Goal: Task Accomplishment & Management: Manage account settings

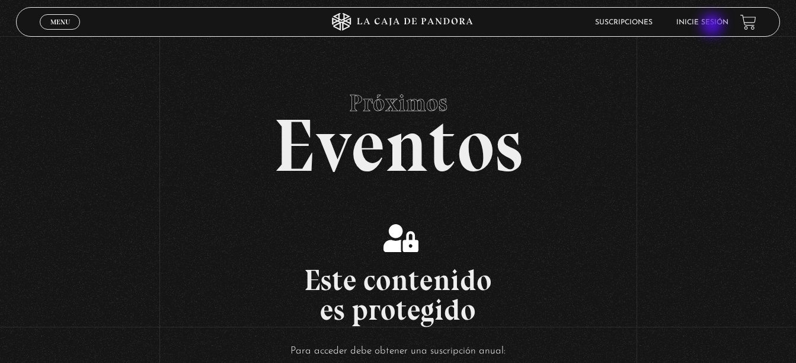
click at [714, 24] on link "Inicie sesión" at bounding box center [702, 22] width 52 height 7
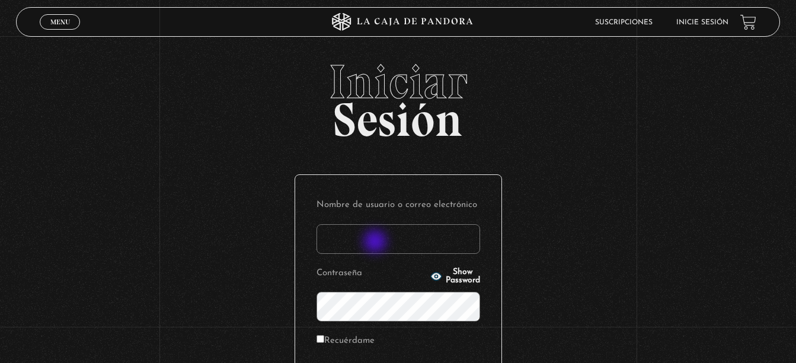
click at [377, 241] on input "Nombre de usuario o correo electrónico" at bounding box center [398, 239] width 164 height 30
type input "[EMAIL_ADDRESS][DOMAIN_NAME]"
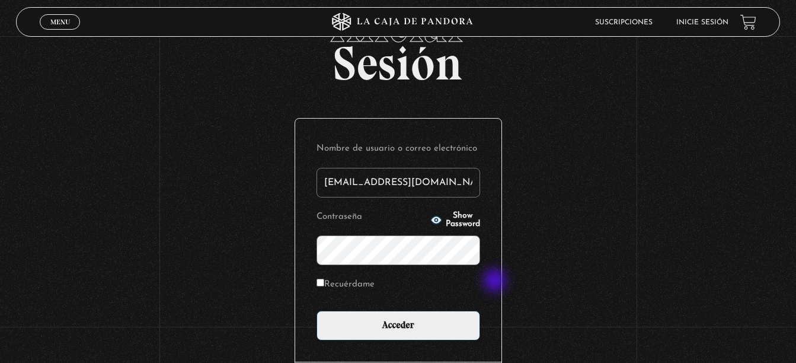
scroll to position [155, 0]
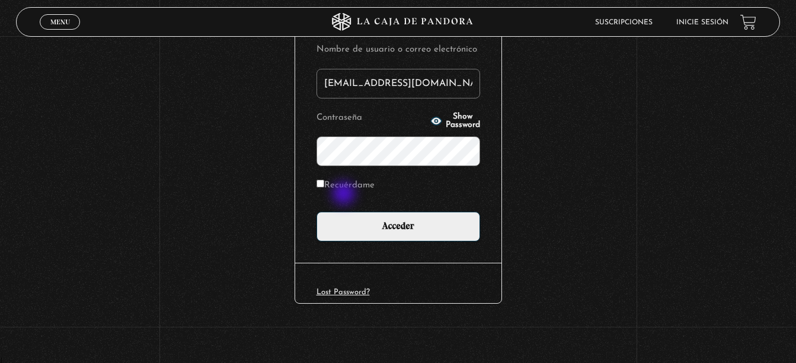
click at [345, 188] on label "Recuérdame" at bounding box center [345, 186] width 58 height 18
click at [324, 187] on input "Recuérdame" at bounding box center [320, 184] width 8 height 8
click at [345, 181] on label "Recuérdame" at bounding box center [345, 186] width 58 height 18
click at [324, 181] on input "Recuérdame" at bounding box center [320, 184] width 8 height 8
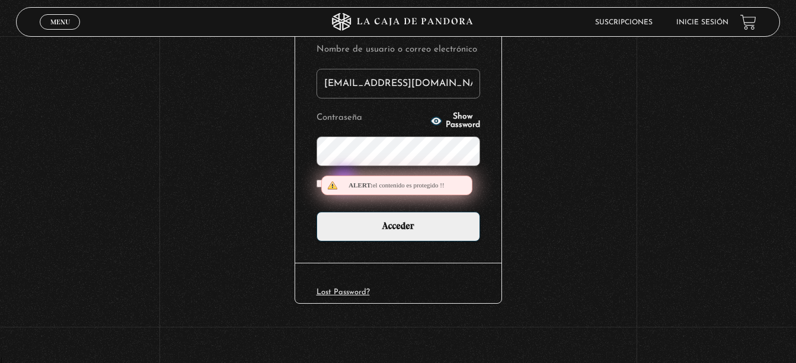
click at [345, 181] on body "ingresar al sitio Ver Video Más Información Solicitar Por favor coloque su disp…" at bounding box center [398, 104] width 796 height 518
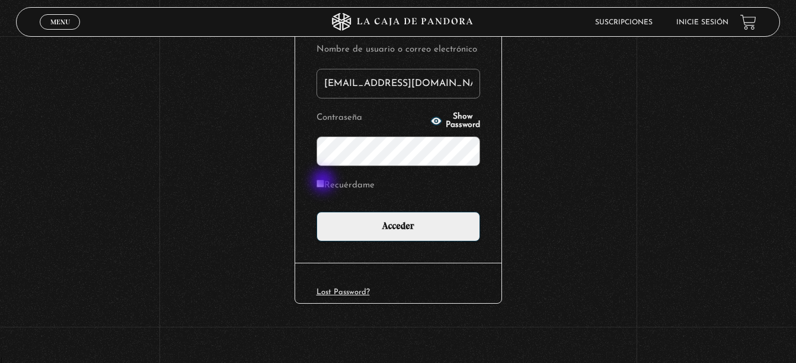
click at [324, 182] on input "Recuérdame" at bounding box center [320, 184] width 8 height 8
checkbox input "true"
